Goal: Task Accomplishment & Management: Complete application form

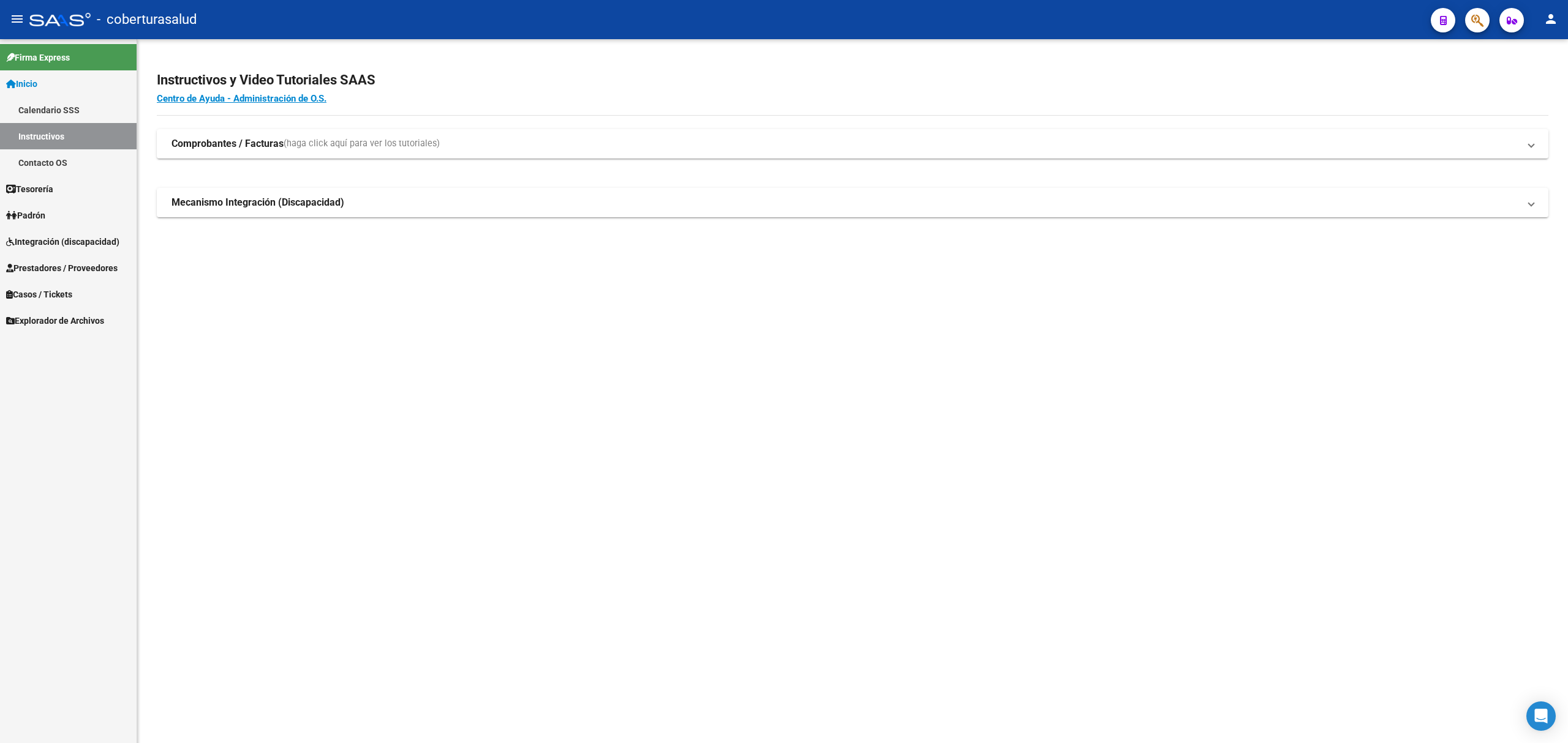
click at [59, 246] on span "Integración (discapacidad)" at bounding box center [62, 242] width 113 height 13
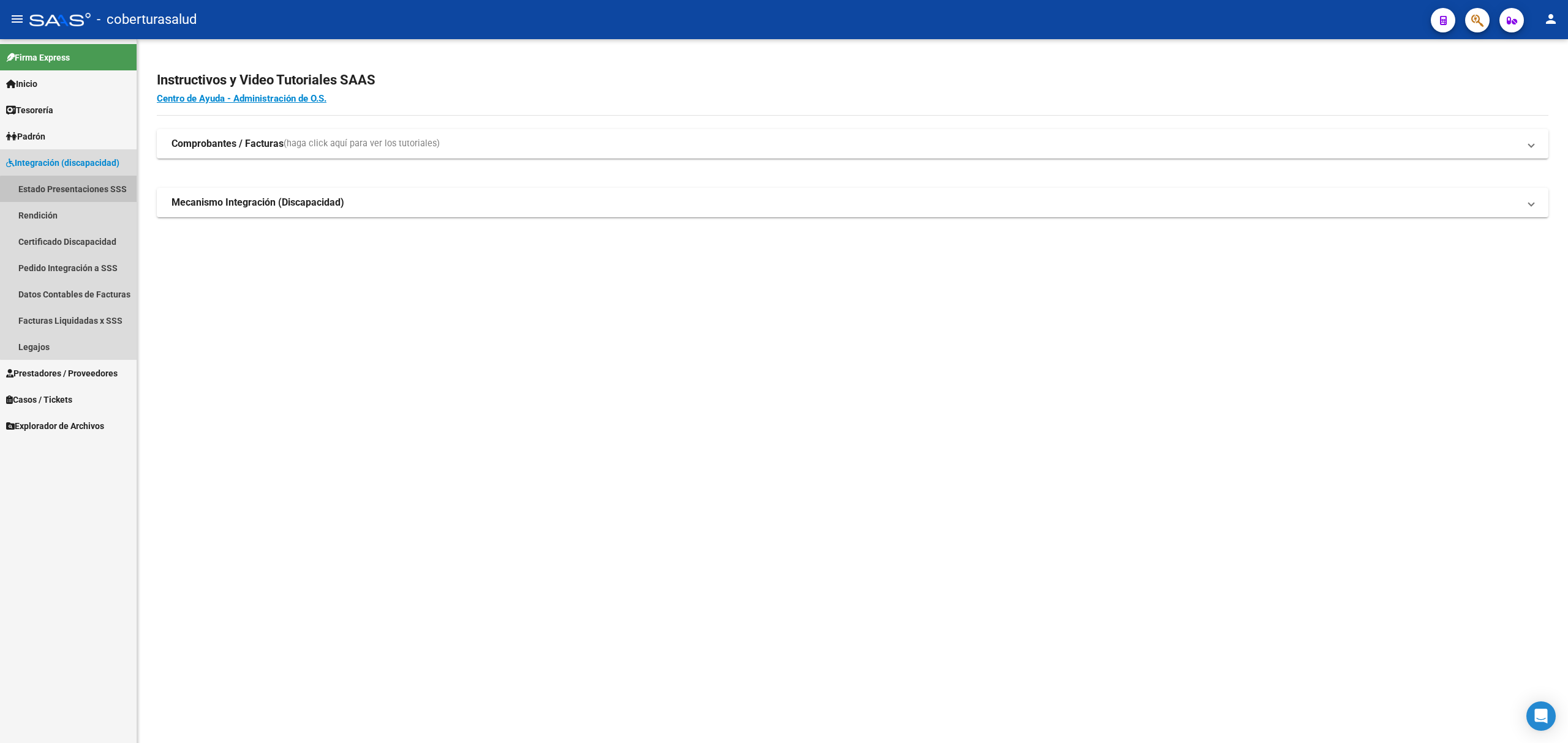
click at [82, 194] on link "Estado Presentaciones SSS" at bounding box center [68, 189] width 136 height 27
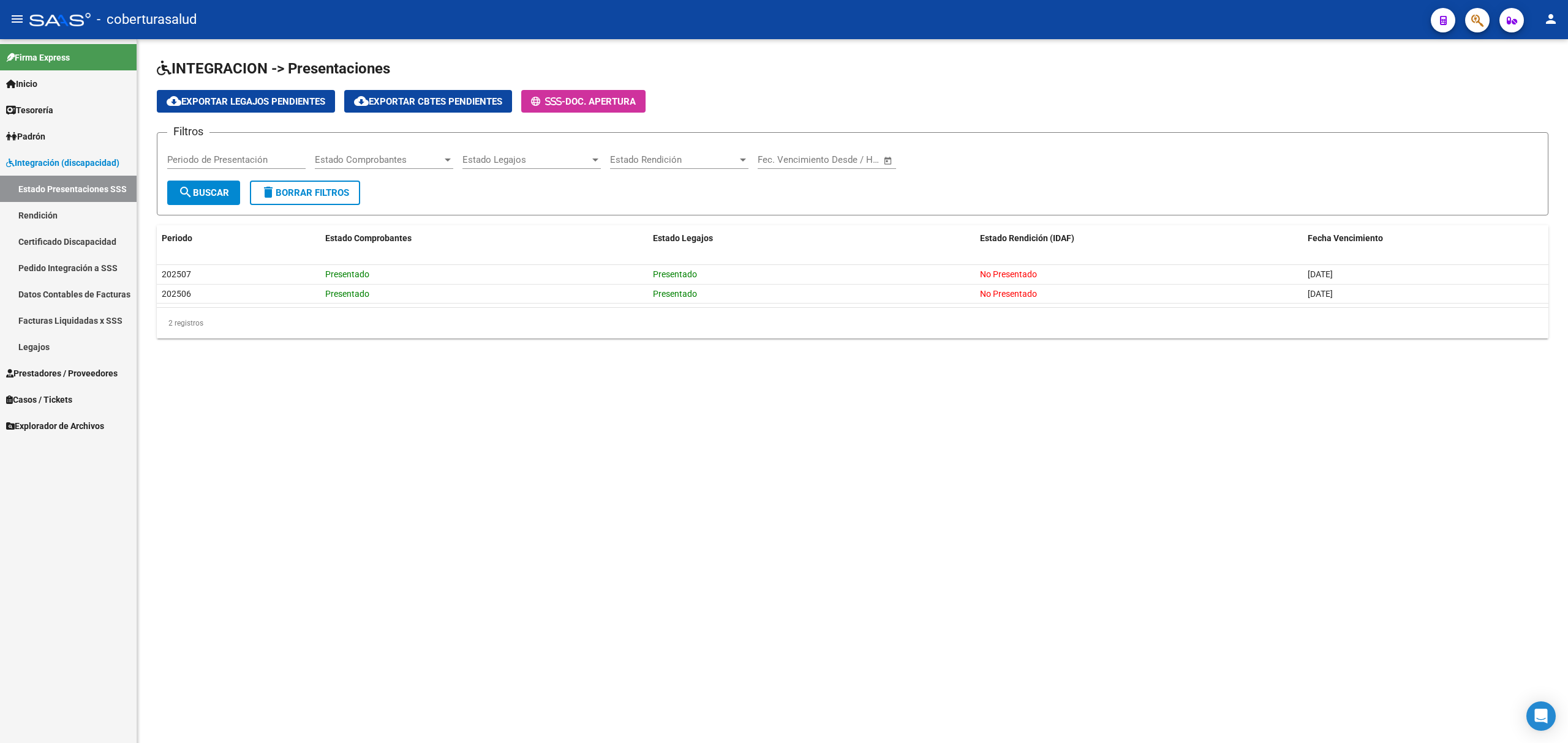
click at [51, 377] on span "Prestadores / Proveedores" at bounding box center [61, 373] width 112 height 13
click at [97, 223] on link "Facturas - Listado/Carga" at bounding box center [68, 215] width 136 height 27
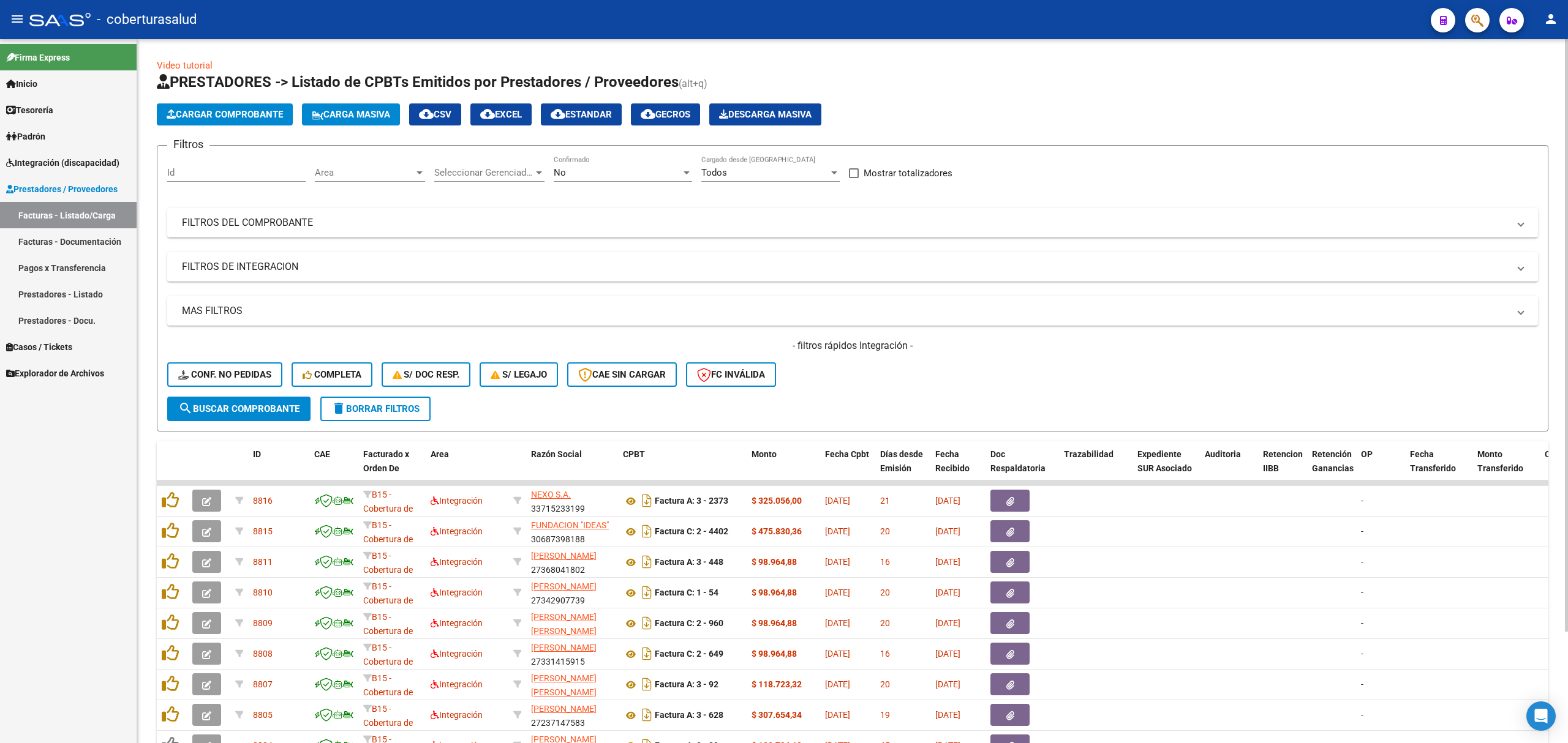
click at [243, 98] on app-list-header "PRESTADORES -> Listado de CPBTs Emitidos por Prestadores / Proveedores (alt+q) …" at bounding box center [852, 251] width 1392 height 359
click at [257, 113] on span "Cargar Comprobante" at bounding box center [225, 114] width 116 height 11
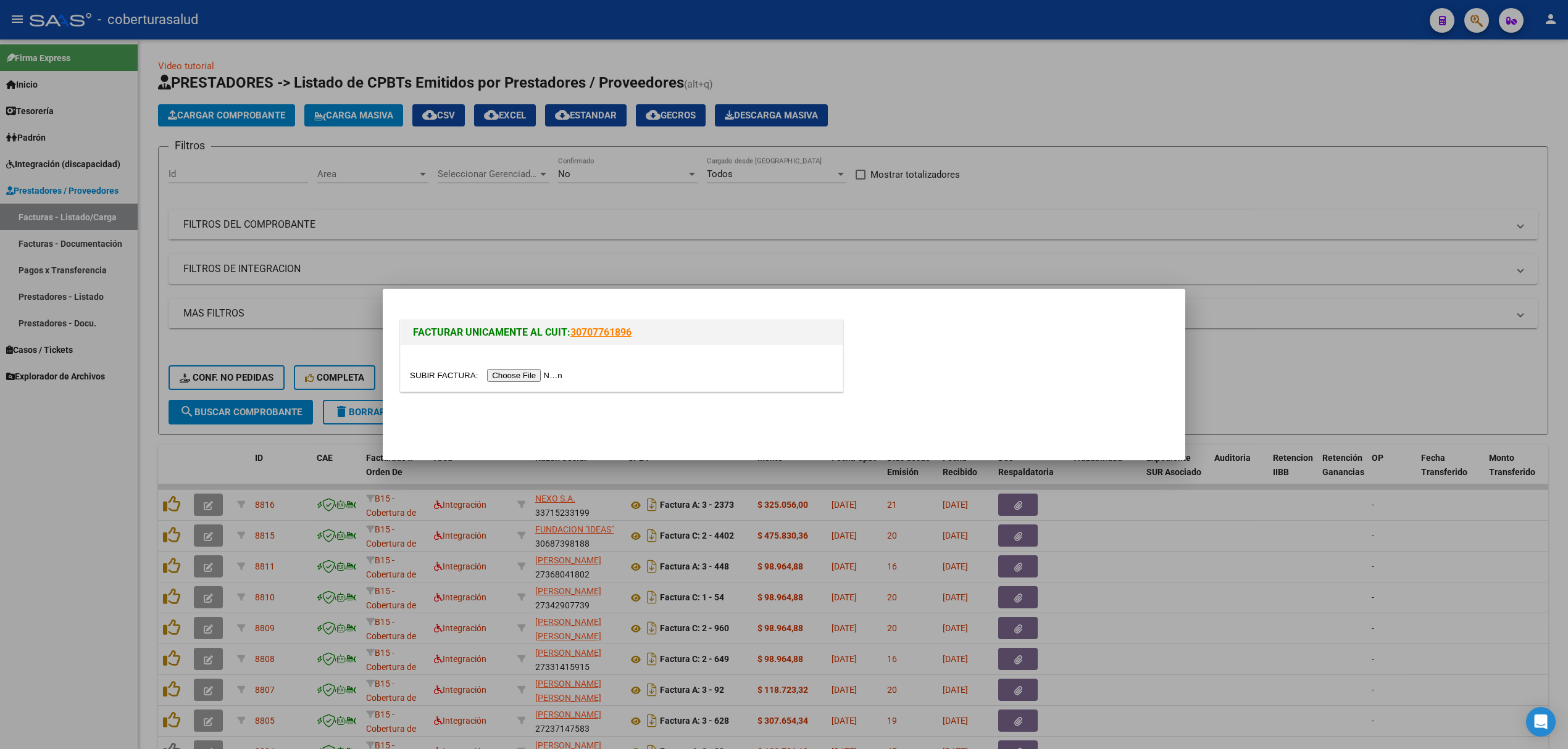
click at [511, 377] on input "file" at bounding box center [488, 374] width 157 height 12
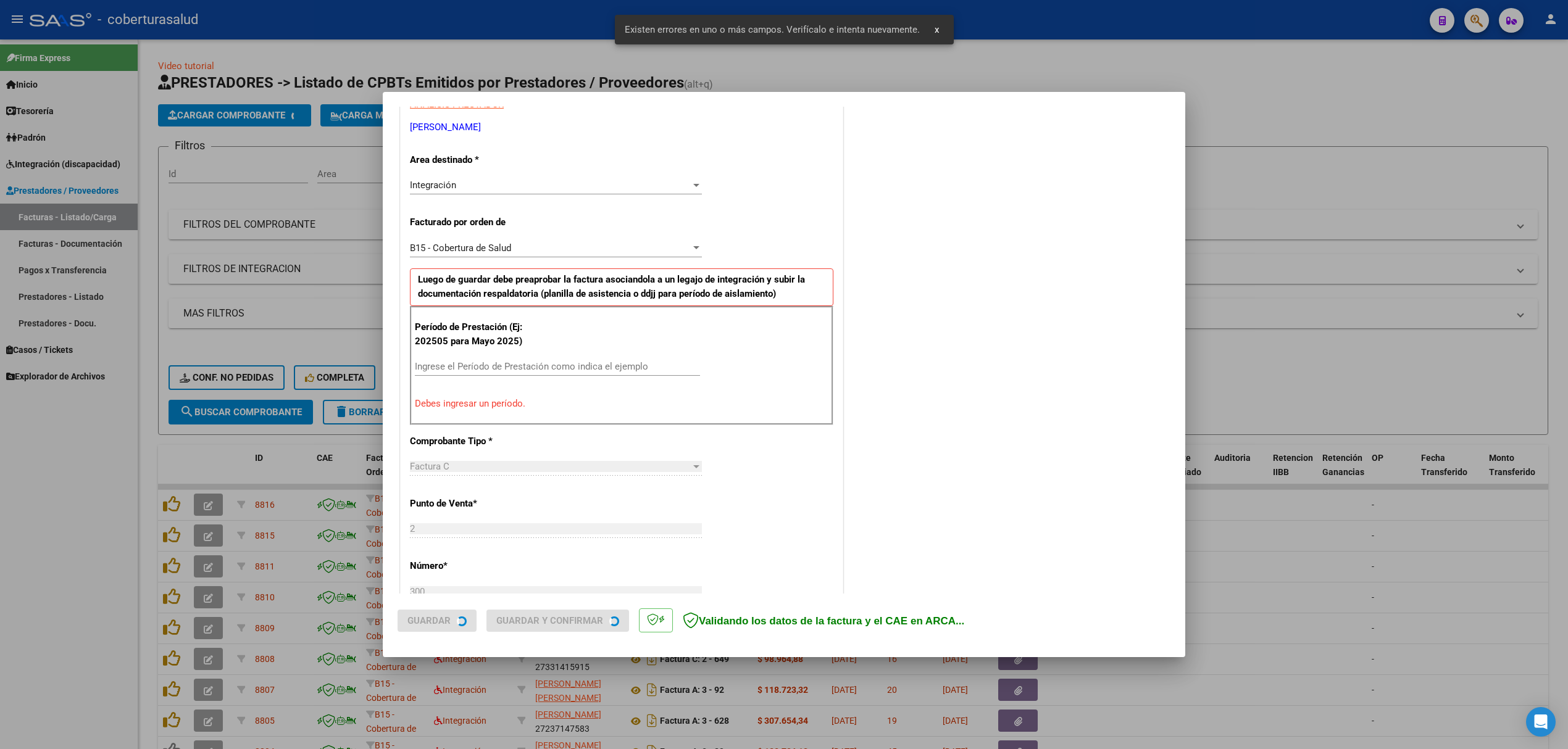
scroll to position [250, 0]
click at [478, 361] on input "Ingrese el Período de Prestación como indica el ejemplo" at bounding box center [557, 362] width 285 height 12
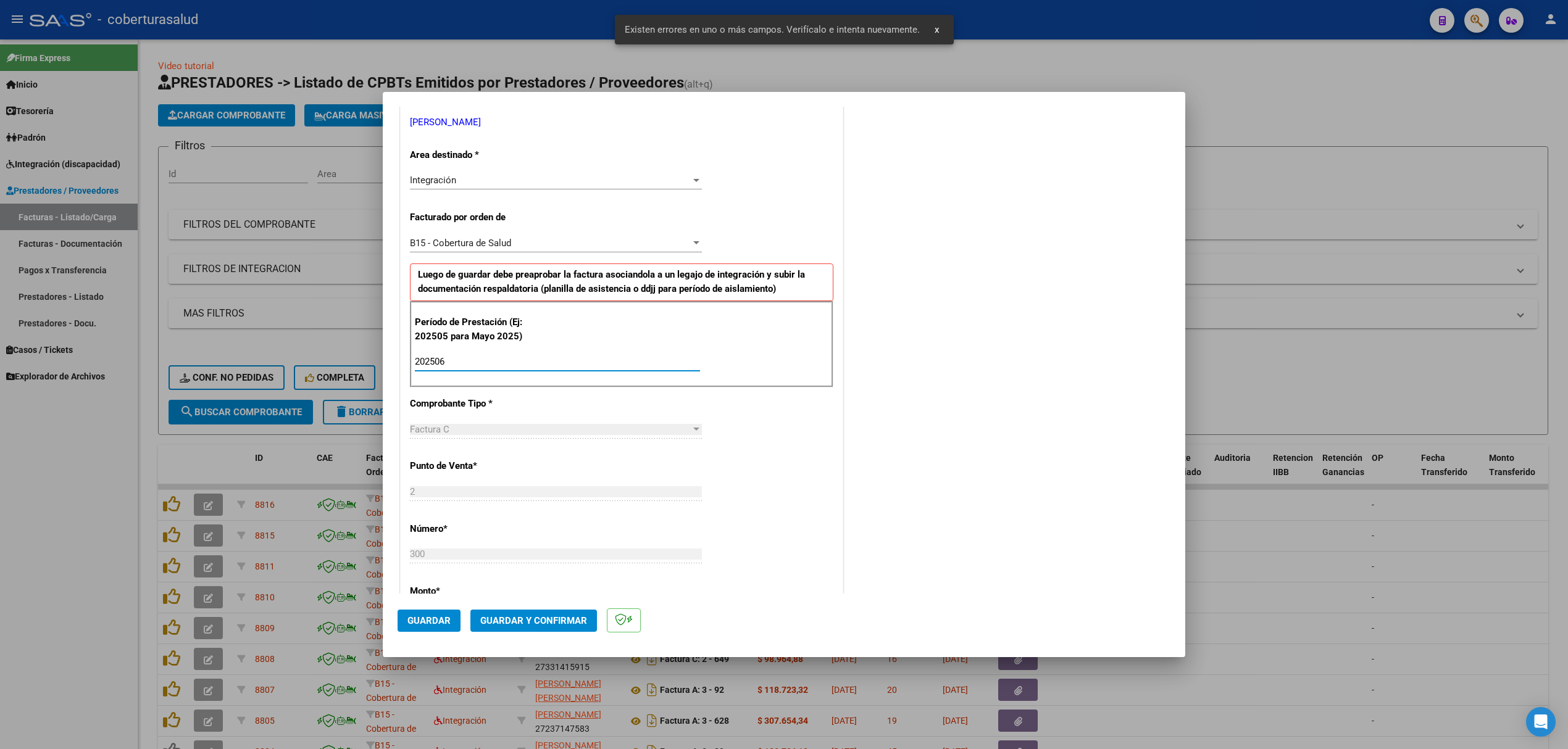
type input "202506"
click at [419, 624] on span "Guardar" at bounding box center [429, 621] width 43 height 12
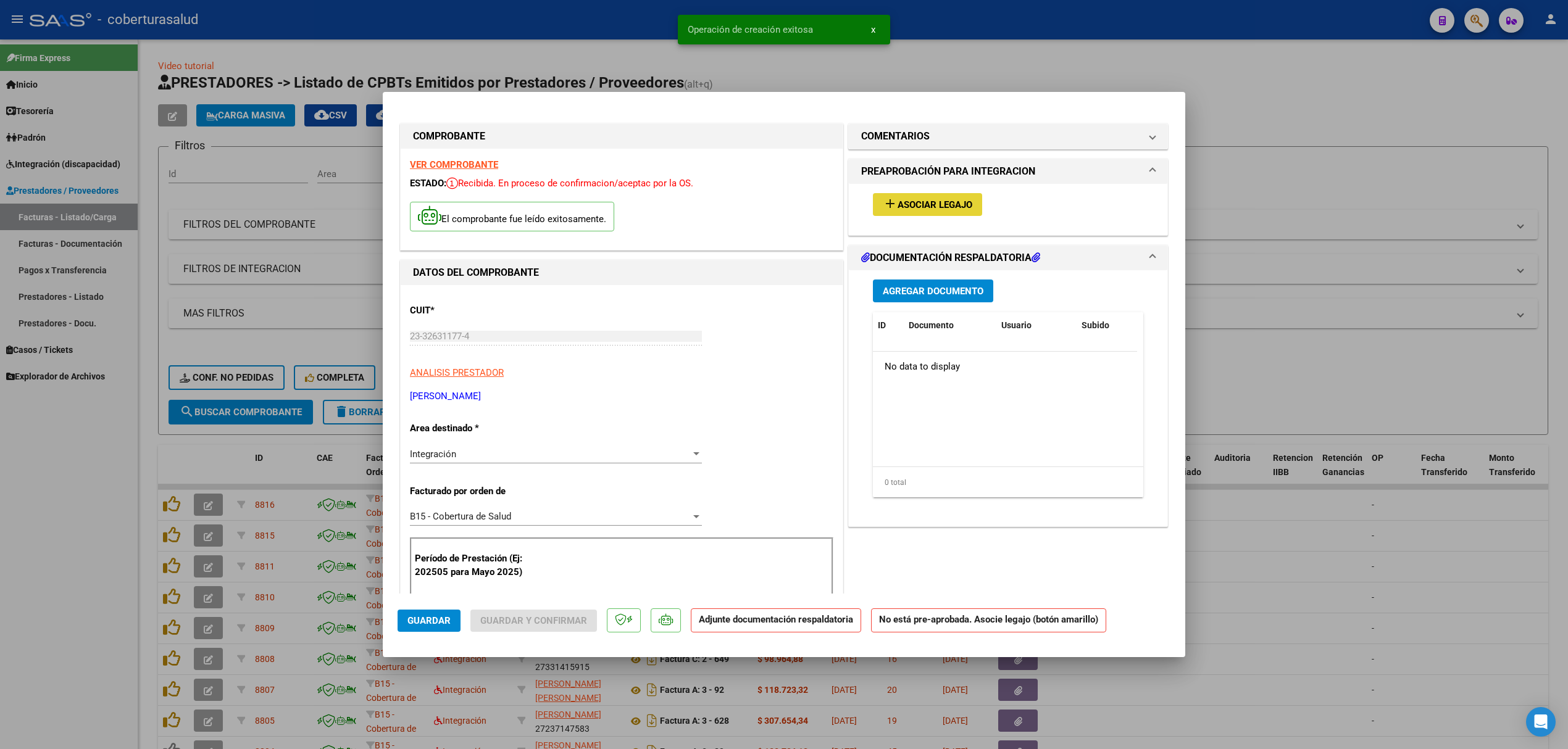
click at [916, 200] on span "Asociar Legajo" at bounding box center [935, 205] width 75 height 12
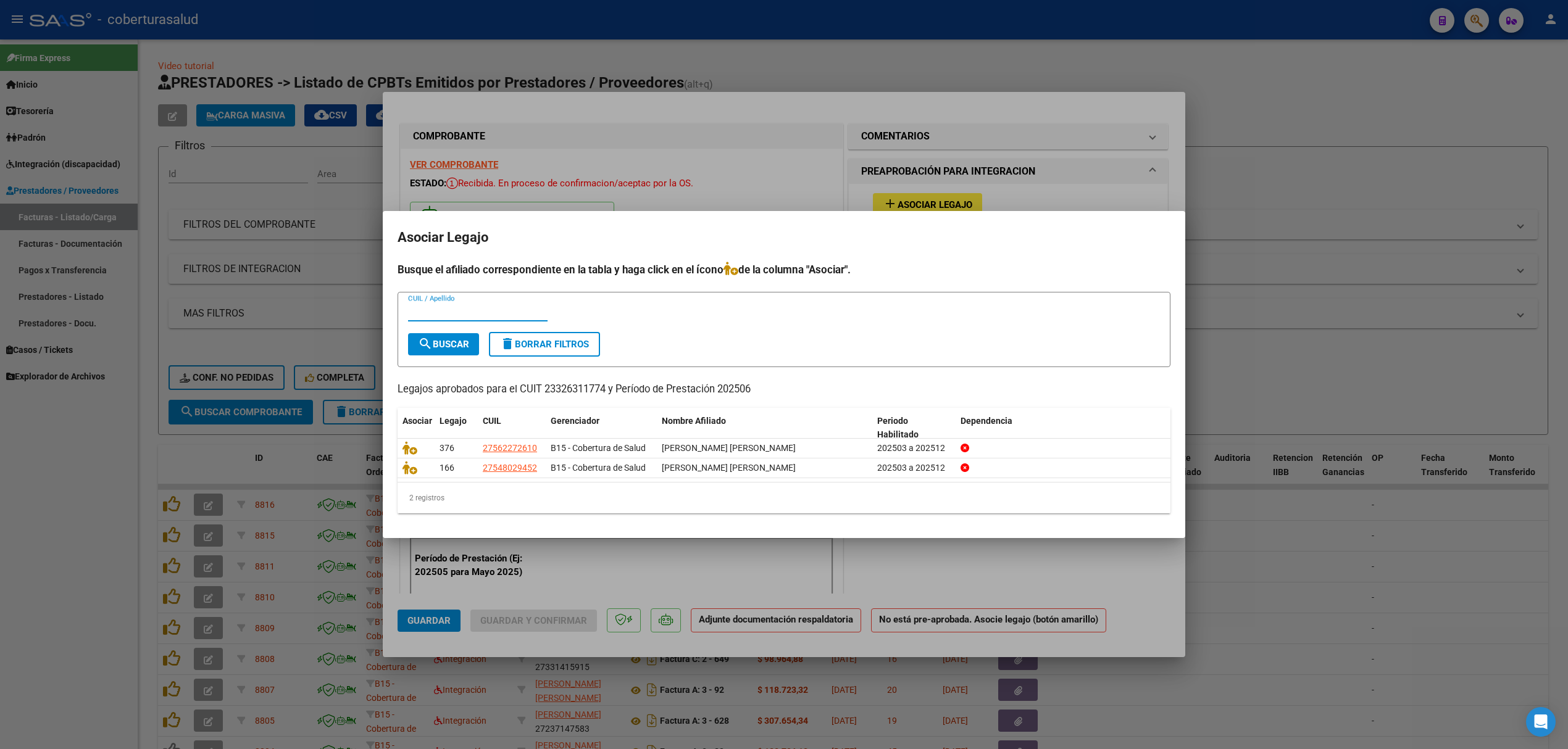
paste input "23326311774"
type input "23326311774"
click at [454, 358] on form "23326311774 CUIL / Apellido search Buscar delete Borrar Filtros" at bounding box center [784, 329] width 772 height 76
click at [454, 349] on span "search Buscar" at bounding box center [443, 345] width 51 height 12
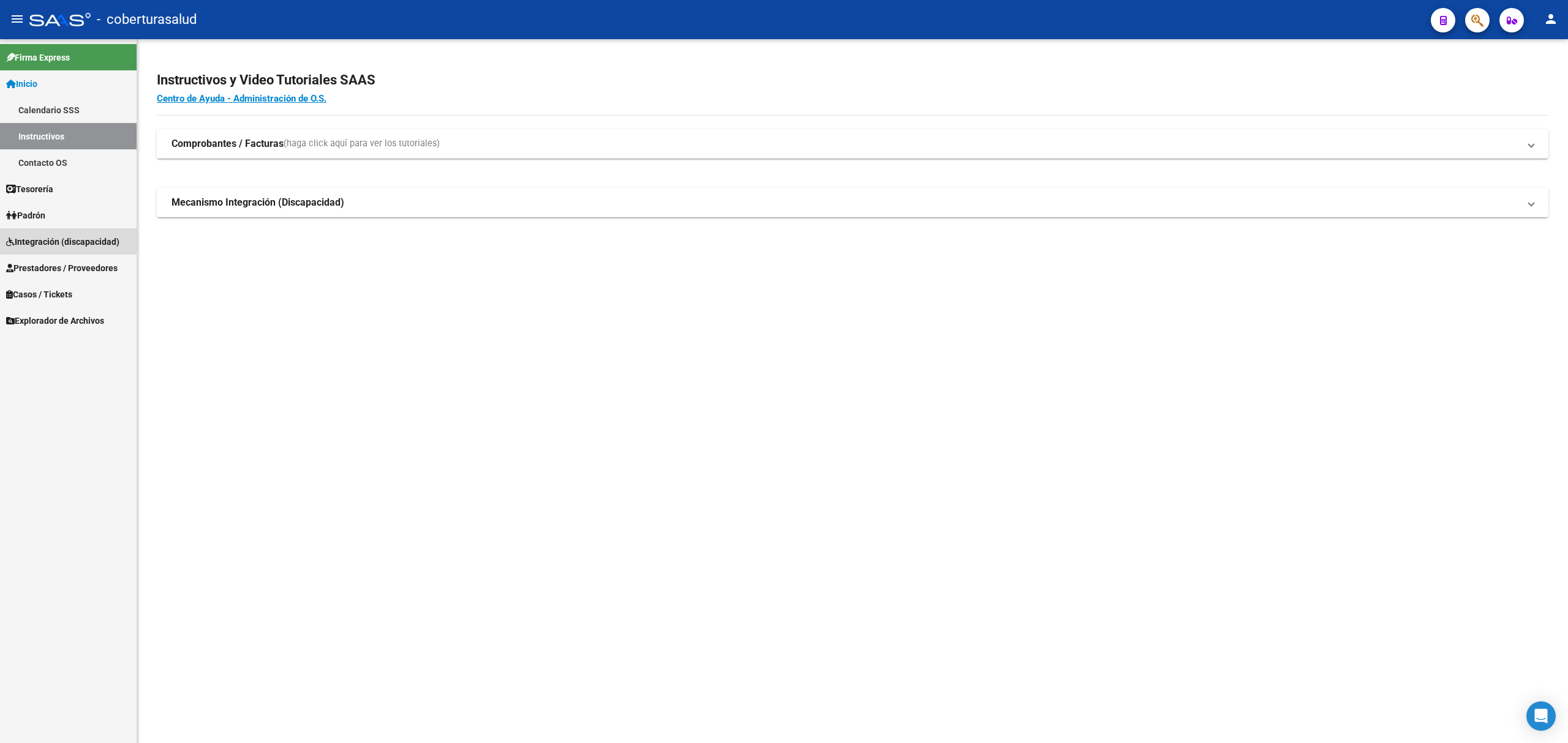
click at [40, 229] on link "Integración (discapacidad)" at bounding box center [68, 242] width 136 height 27
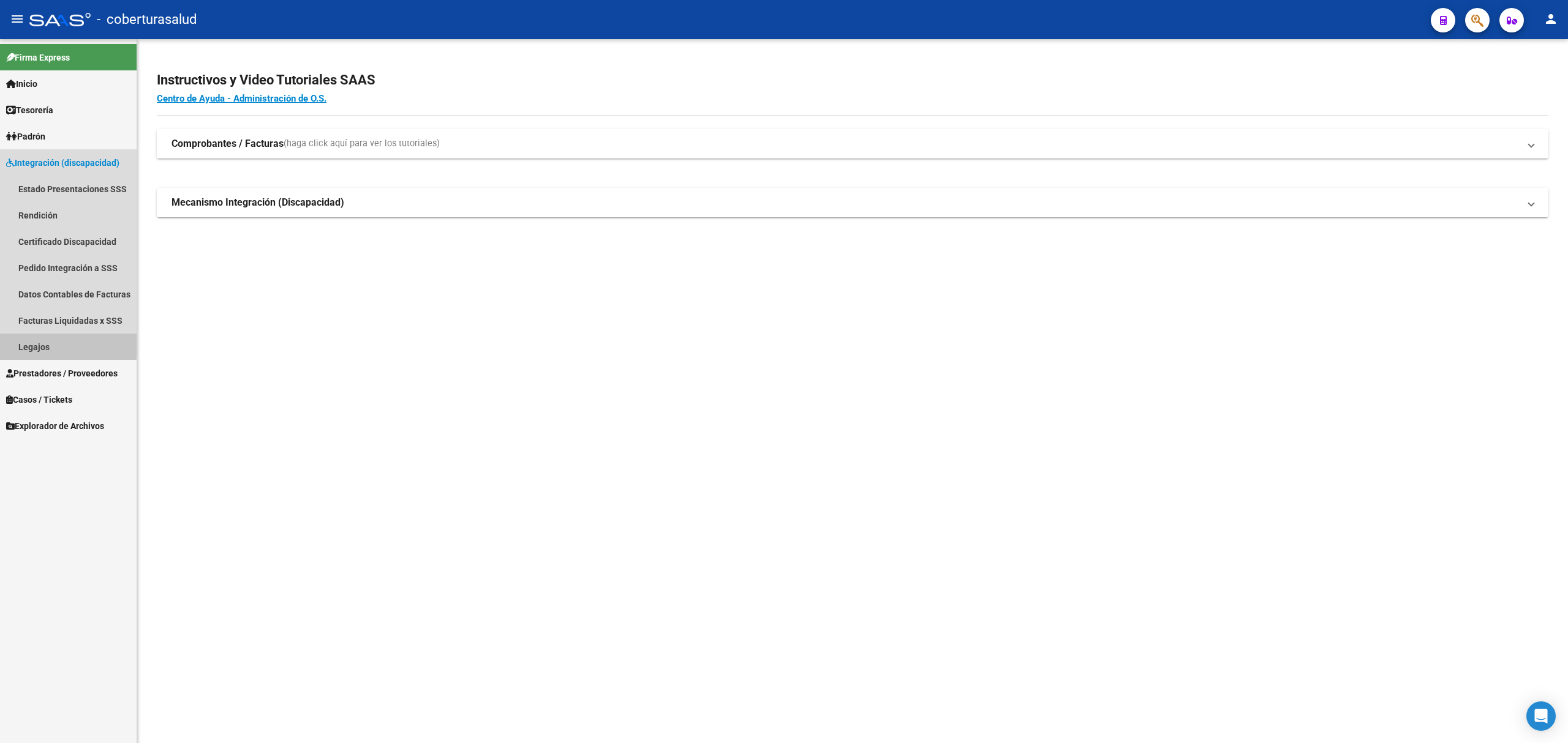
click at [40, 343] on link "Legajos" at bounding box center [68, 347] width 136 height 27
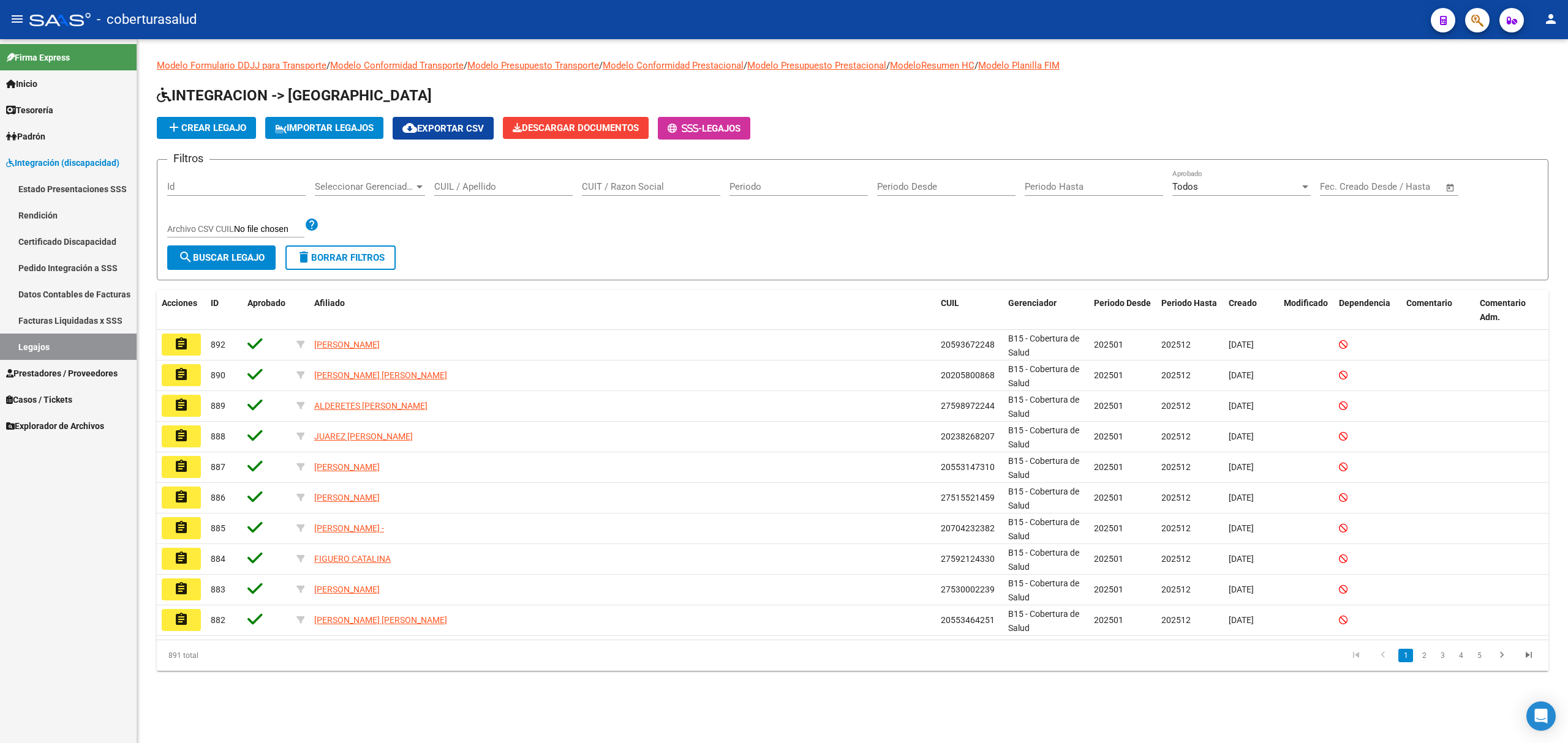
click at [267, 180] on div "Id" at bounding box center [235, 183] width 138 height 27
click at [459, 184] on input "CUIL / Apellido" at bounding box center [503, 187] width 138 height 11
paste input "23326311774"
type input "23326311774"
click at [234, 257] on span "search Buscar Legajo" at bounding box center [221, 258] width 87 height 11
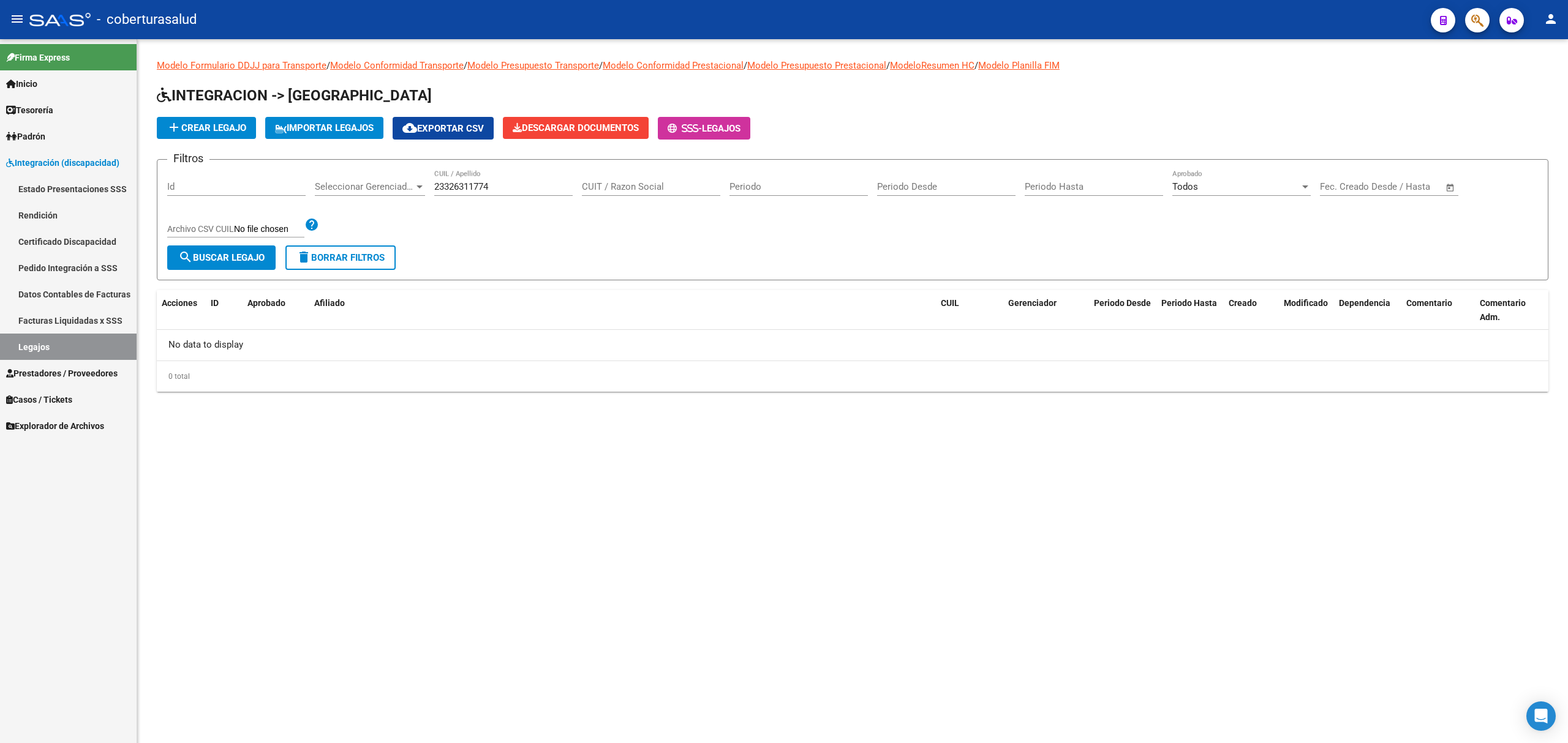
click at [354, 258] on span "delete Borrar Filtros" at bounding box center [340, 258] width 89 height 11
